Goal: Task Accomplishment & Management: Complete application form

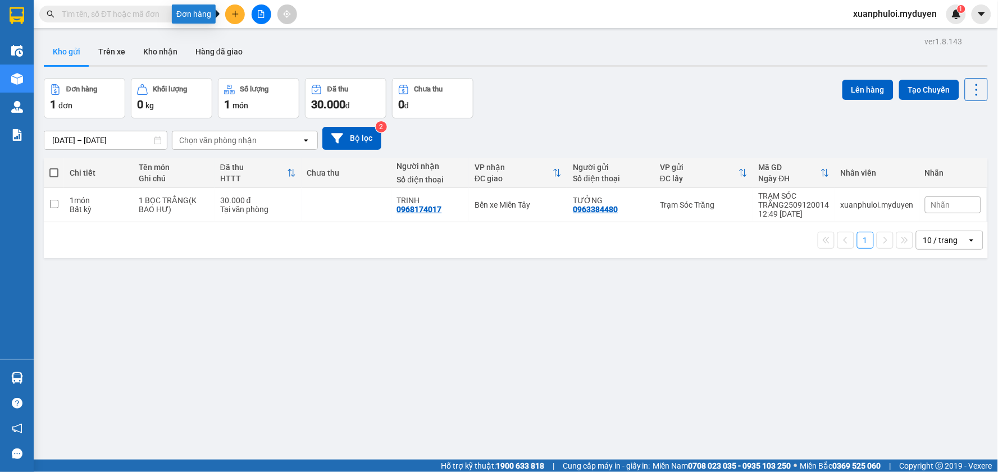
click at [235, 12] on icon "plus" at bounding box center [235, 14] width 1 height 6
click at [284, 46] on div "Tạo đơn hàng" at bounding box center [279, 42] width 49 height 12
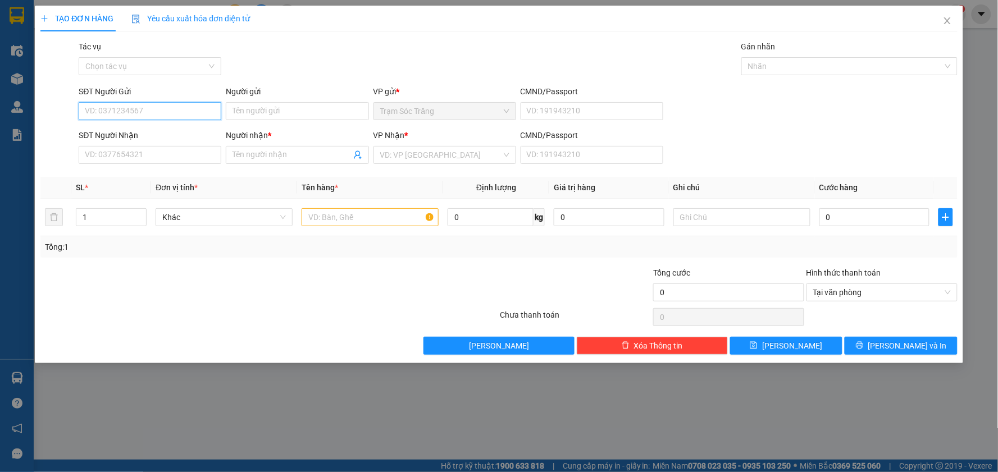
click at [148, 113] on input "SĐT Người Gửi" at bounding box center [150, 111] width 143 height 18
click at [143, 136] on div "0363225229 - LẾN" at bounding box center [149, 133] width 129 height 12
type input "0363225229"
type input "LẾN"
type input "0387843965"
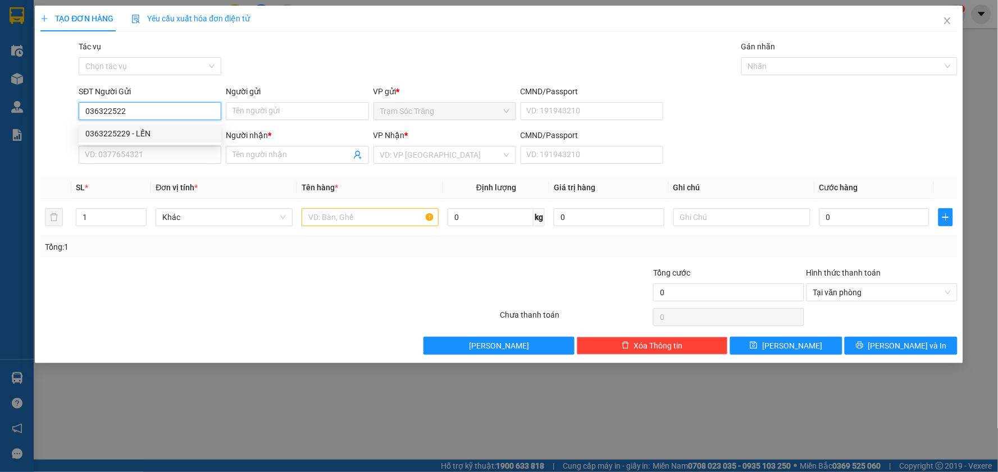
type input "THỦY"
type input "30.000"
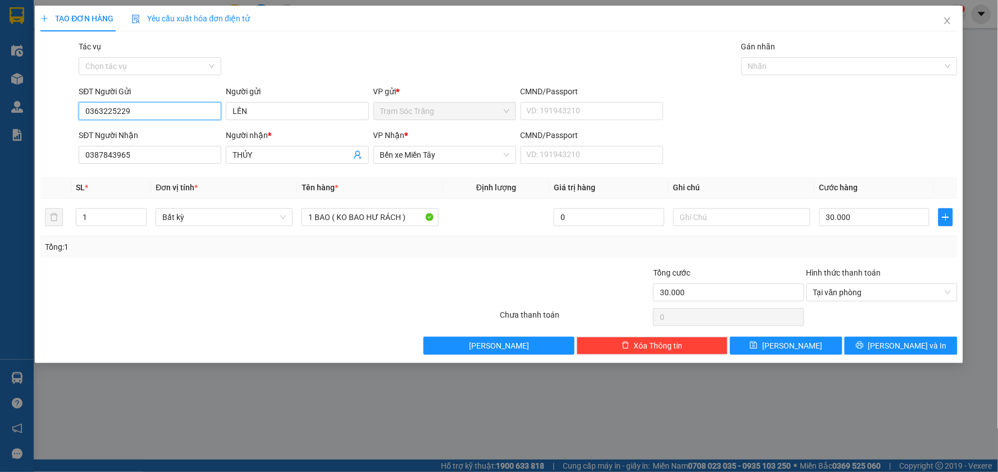
type input "0363225229"
click at [909, 356] on div "TẠO ĐƠN HÀNG Yêu cầu xuất hóa đơn điện tử Transit Pickup Surcharge Ids Transit …" at bounding box center [499, 185] width 928 height 358
click at [907, 345] on span "[PERSON_NAME] và In" at bounding box center [907, 346] width 79 height 12
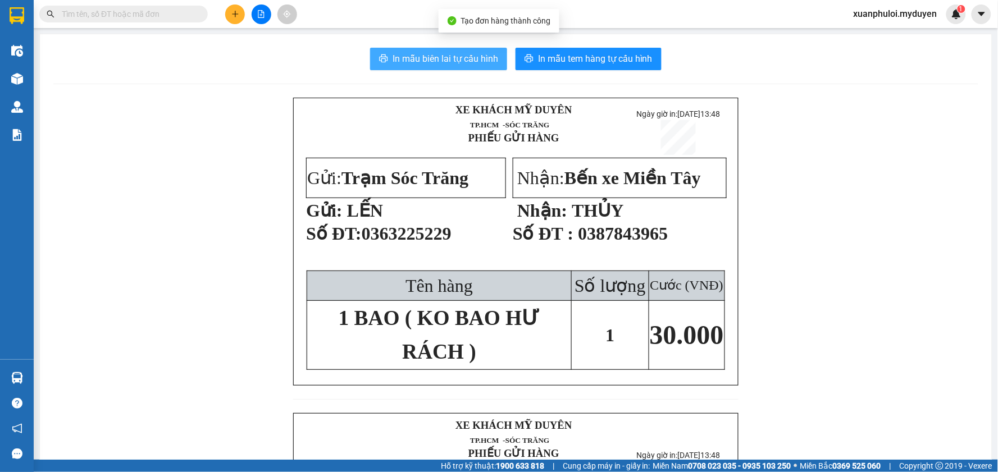
click at [464, 61] on span "In mẫu biên lai tự cấu hình" at bounding box center [446, 59] width 106 height 14
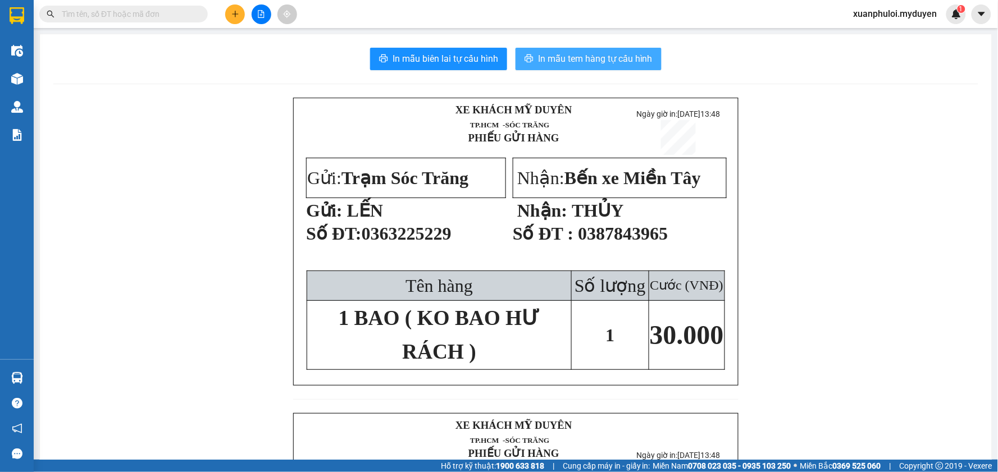
click at [617, 63] on span "In mẫu tem hàng tự cấu hình" at bounding box center [595, 59] width 115 height 14
click at [234, 8] on button at bounding box center [235, 14] width 20 height 20
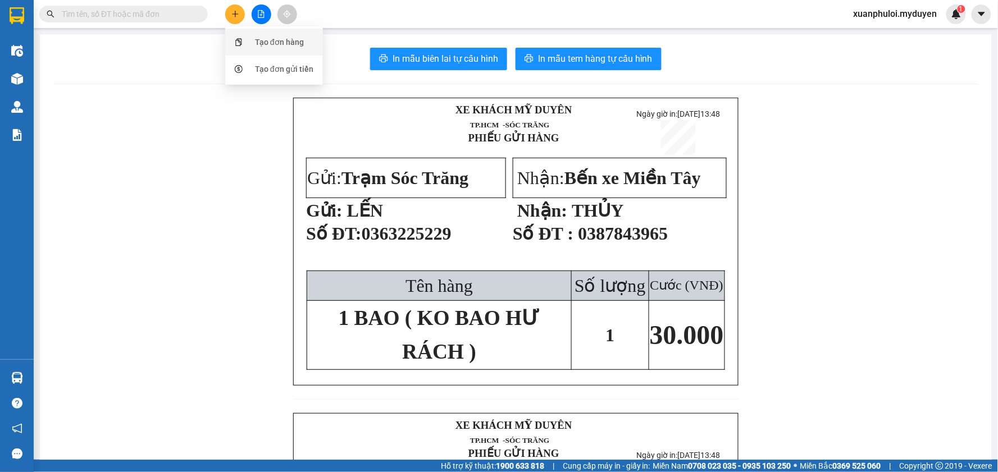
click at [281, 48] on div "Tạo đơn hàng" at bounding box center [279, 42] width 49 height 12
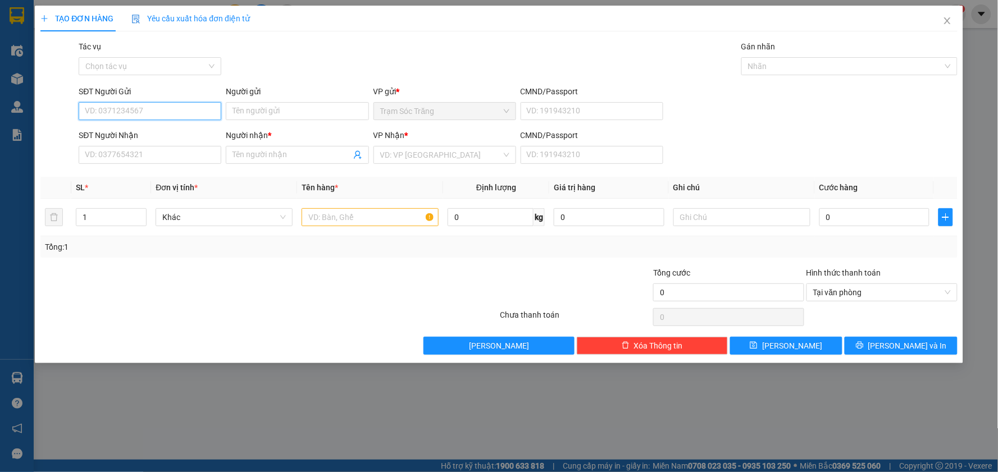
click at [157, 114] on input "SĐT Người Gửi" at bounding box center [150, 111] width 143 height 18
type input "0376889246"
click at [276, 121] on div "Người gửi Tên người gửi" at bounding box center [297, 104] width 143 height 39
click at [276, 111] on input "Người gửi" at bounding box center [297, 111] width 143 height 18
type input "[PERSON_NAME]"
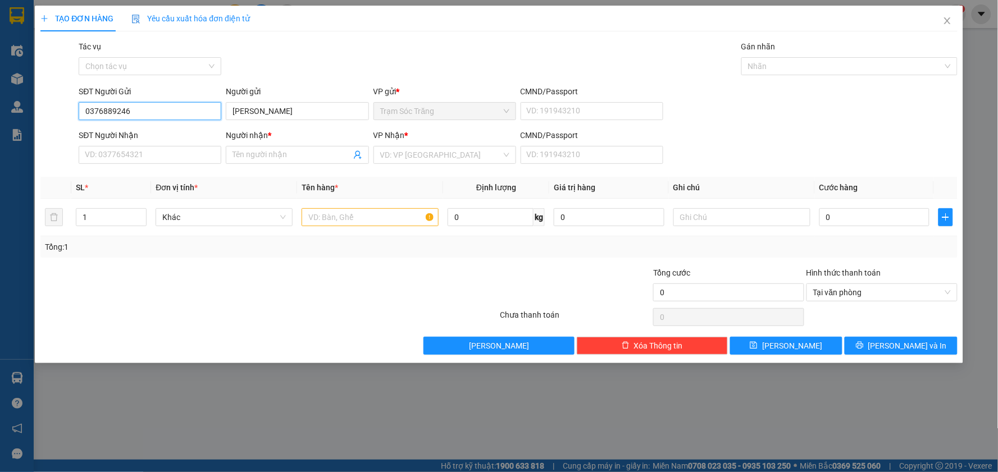
click at [147, 113] on input "0376889246" at bounding box center [150, 111] width 143 height 18
click at [137, 155] on input "SĐT Người Nhận" at bounding box center [150, 155] width 143 height 18
paste input "0376889246"
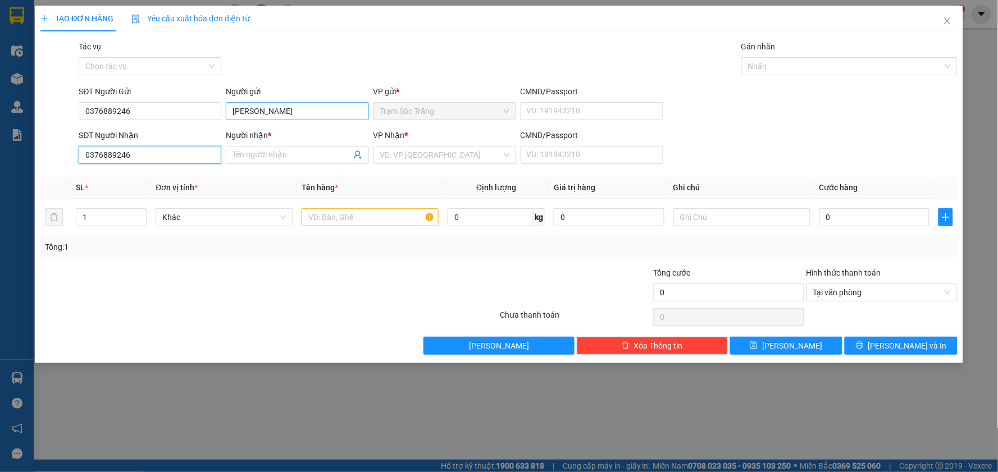
type input "0376889246"
click at [283, 108] on input "[PERSON_NAME]" at bounding box center [297, 111] width 143 height 18
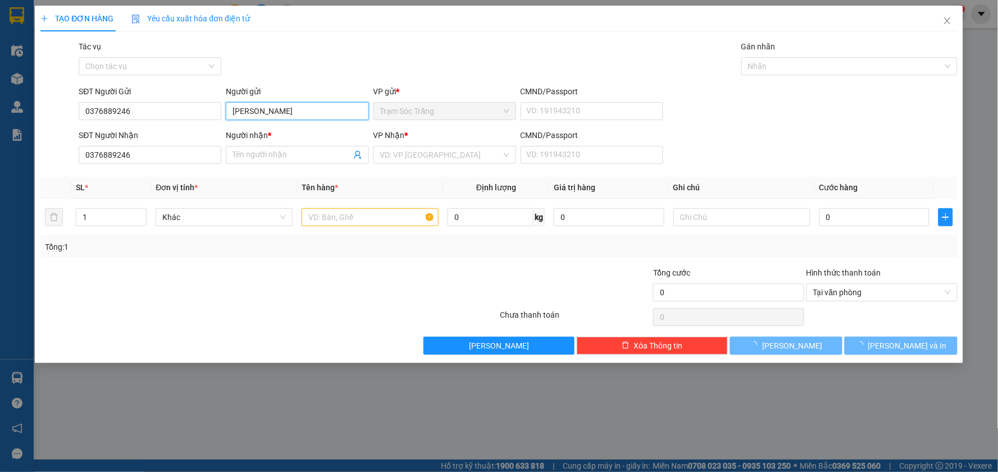
click at [283, 108] on input "[PERSON_NAME]" at bounding box center [297, 111] width 143 height 18
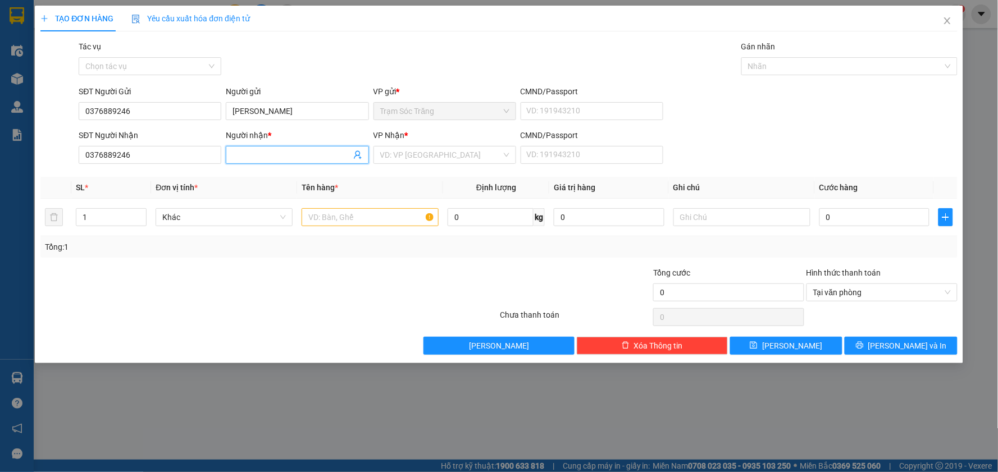
click at [265, 152] on input "Người nhận *" at bounding box center [292, 155] width 118 height 12
paste input "[PERSON_NAME]"
type input "[PERSON_NAME]"
click at [440, 152] on input "search" at bounding box center [440, 155] width 121 height 17
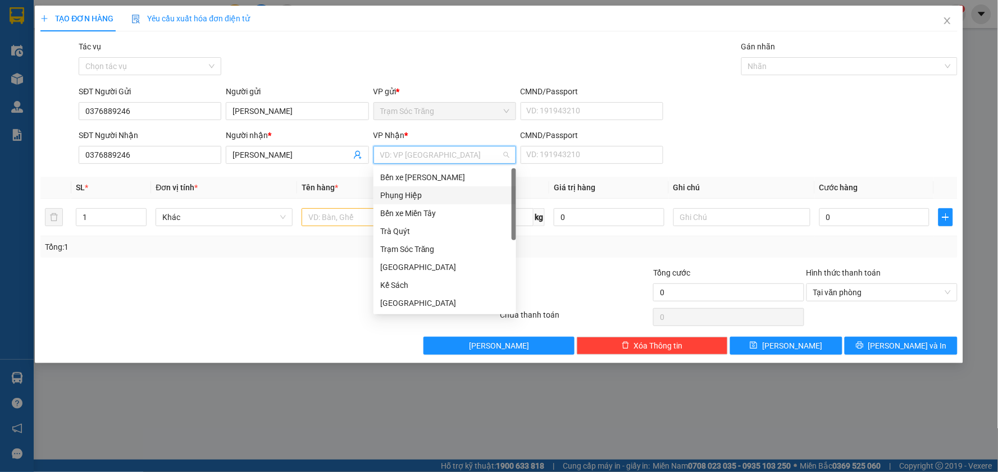
click at [420, 194] on div "Phụng Hiệp" at bounding box center [444, 195] width 129 height 12
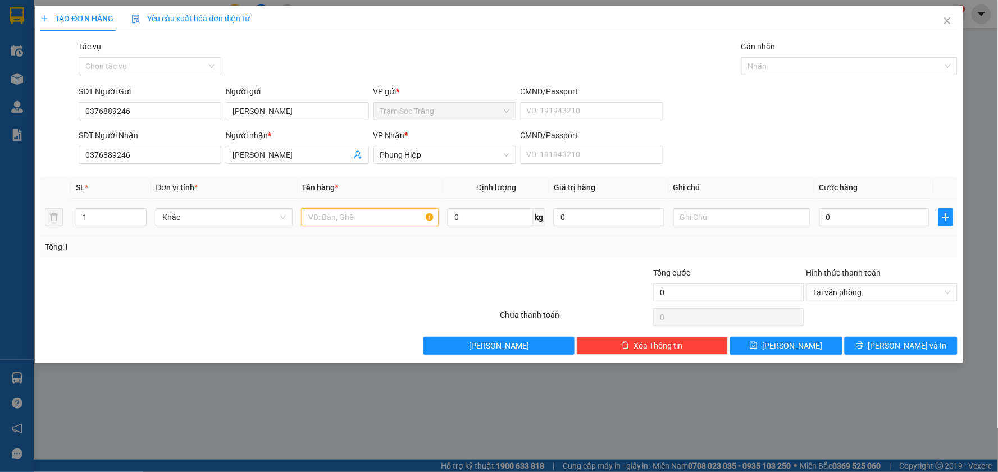
click at [340, 216] on input "text" at bounding box center [370, 217] width 137 height 18
type input "3 KIỆN ĐỒ (K BAO HƯ,BỂ)"
click at [848, 221] on input "0" at bounding box center [874, 217] width 111 height 18
type input "1"
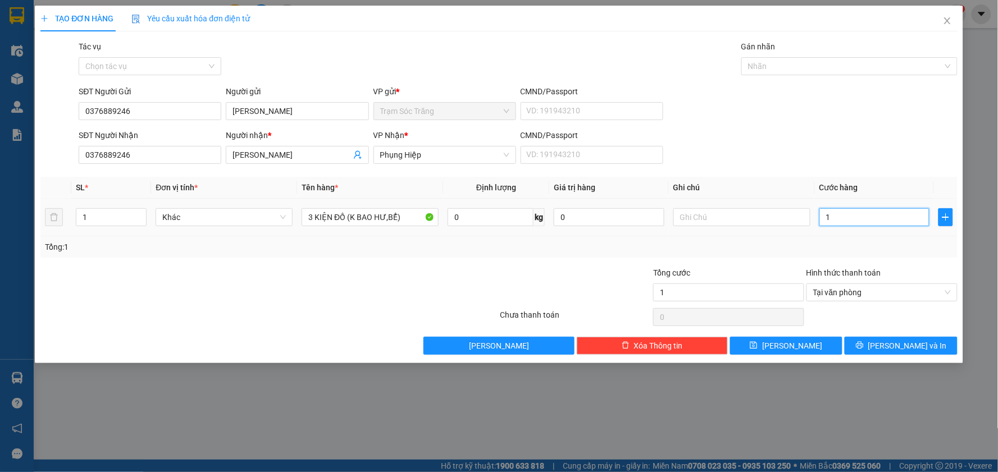
type input "15"
type input "150"
type input "1.500"
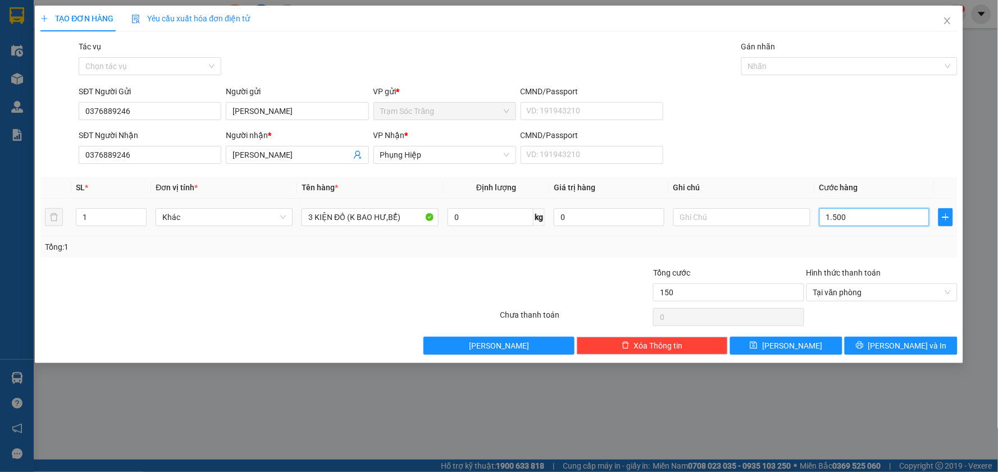
type input "1.500"
type input "15.000"
type input "150.000"
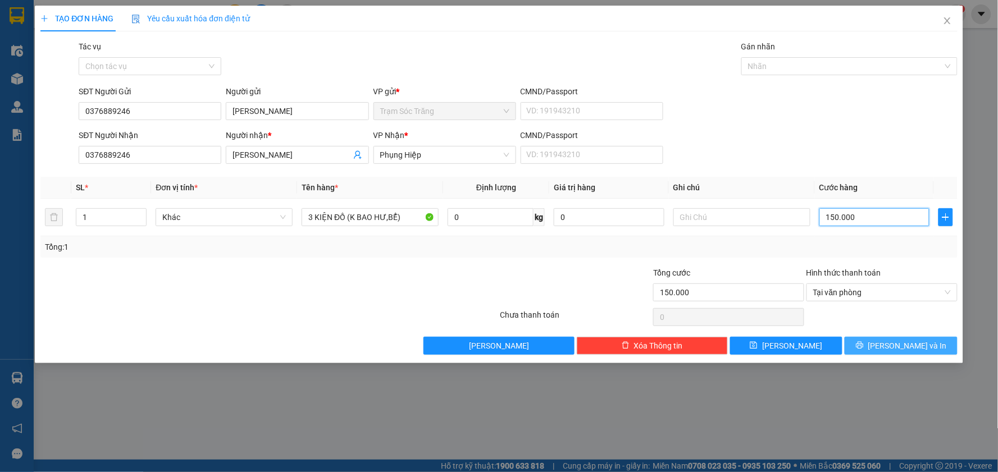
type input "150.000"
click at [921, 343] on span "[PERSON_NAME] và In" at bounding box center [907, 346] width 79 height 12
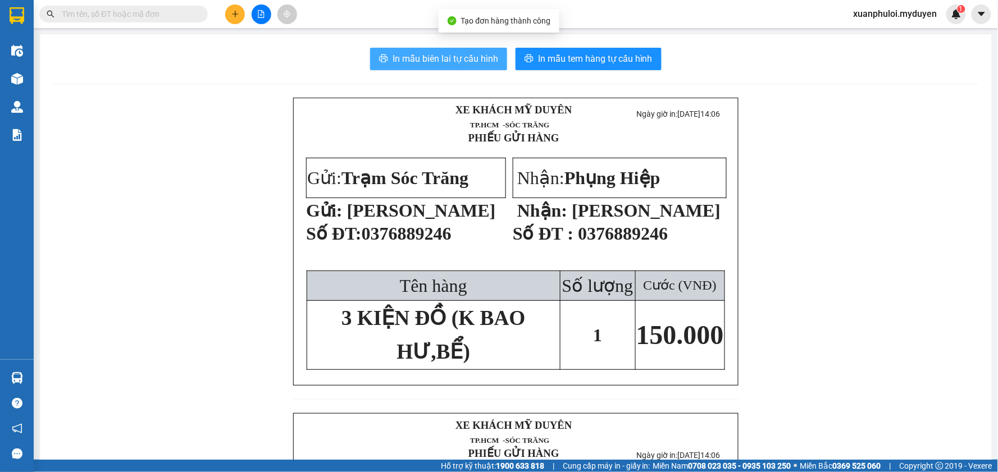
click at [465, 62] on span "In mẫu biên lai tự cấu hình" at bounding box center [446, 59] width 106 height 14
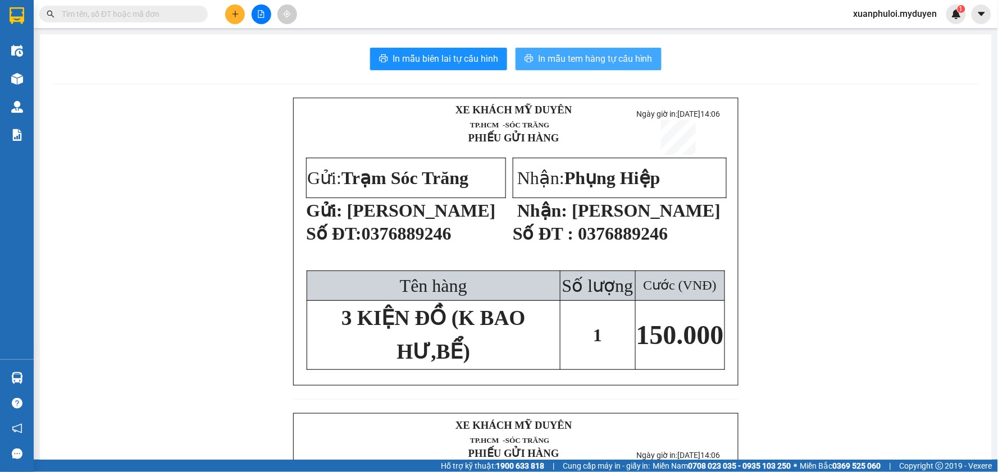
click at [597, 58] on span "In mẫu tem hàng tự cấu hình" at bounding box center [595, 59] width 115 height 14
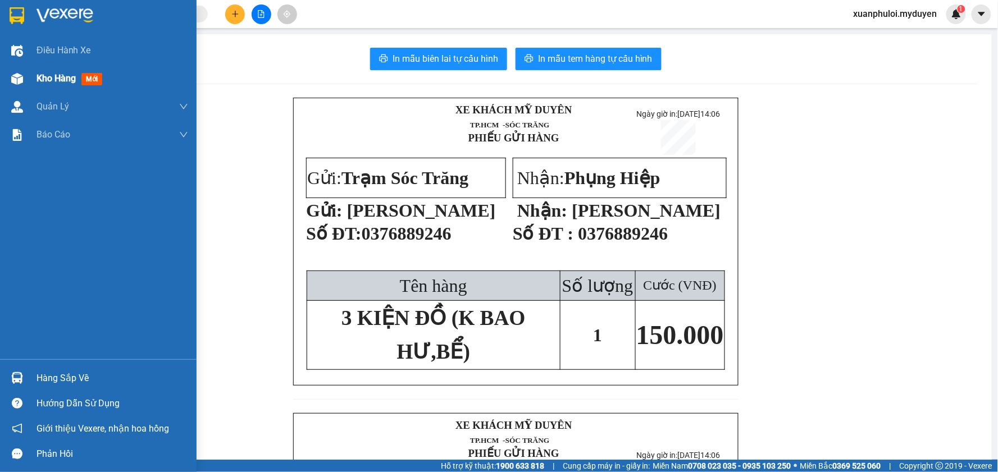
click at [57, 85] on div "Kho hàng mới" at bounding box center [72, 78] width 70 height 14
